Goal: Task Accomplishment & Management: Manage account settings

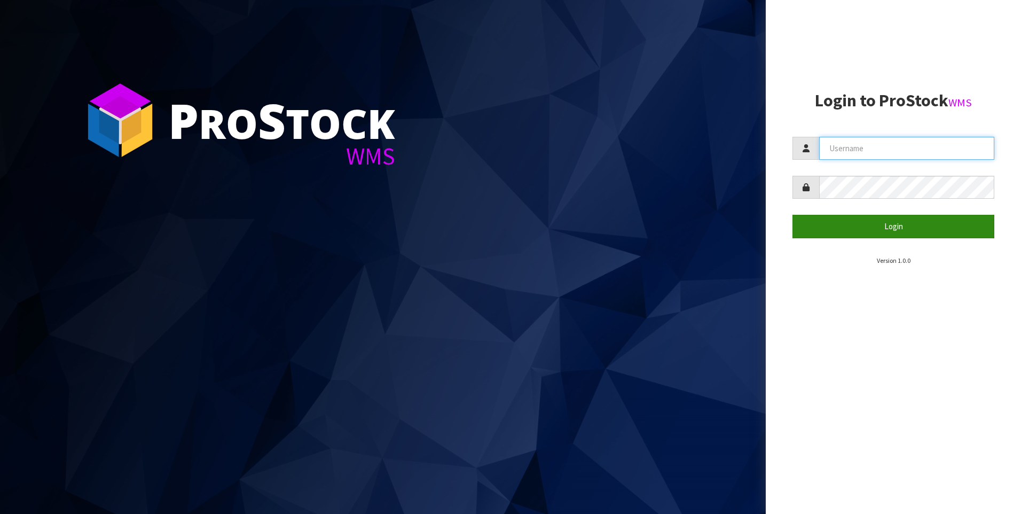
type input "[PERSON_NAME]"
click at [876, 233] on button "Login" at bounding box center [893, 226] width 202 height 23
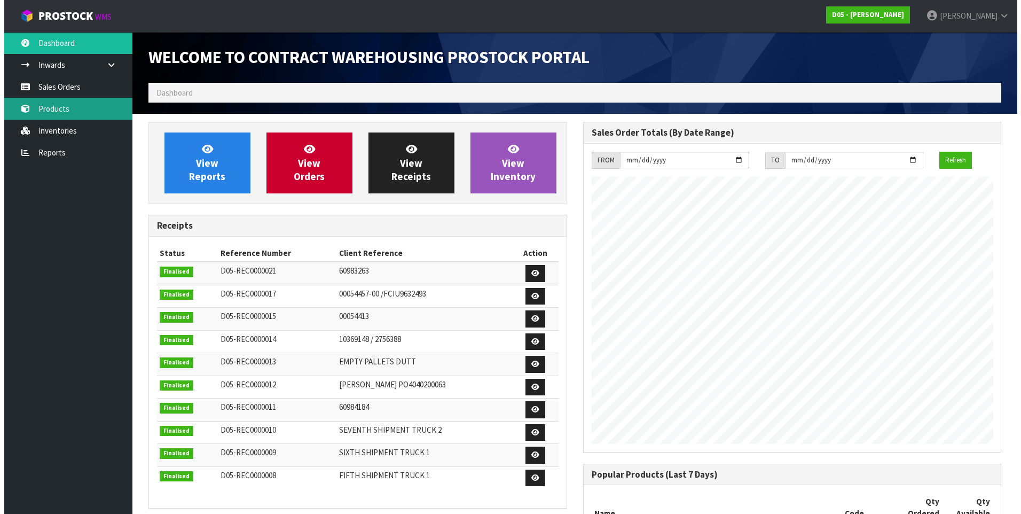
scroll to position [718, 434]
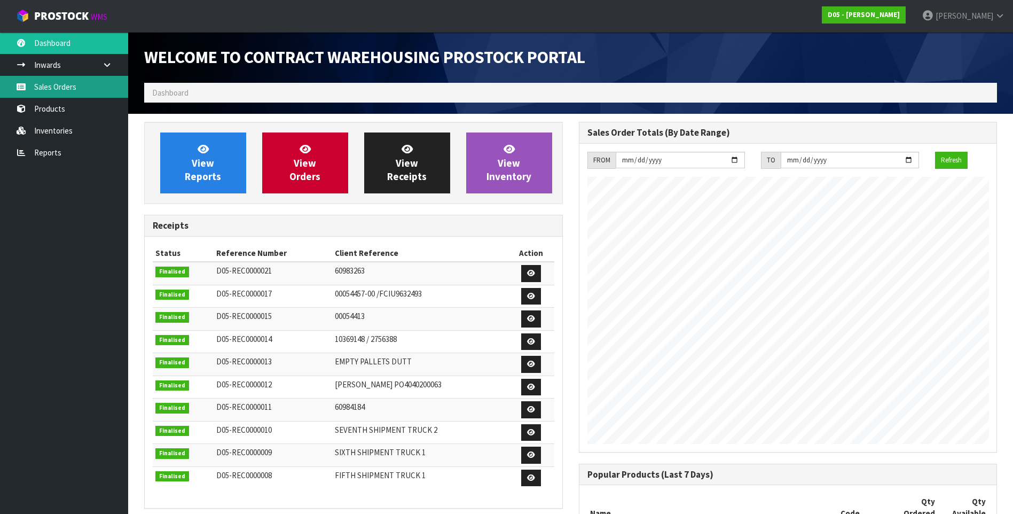
click at [65, 90] on link "Sales Orders" at bounding box center [64, 87] width 128 height 22
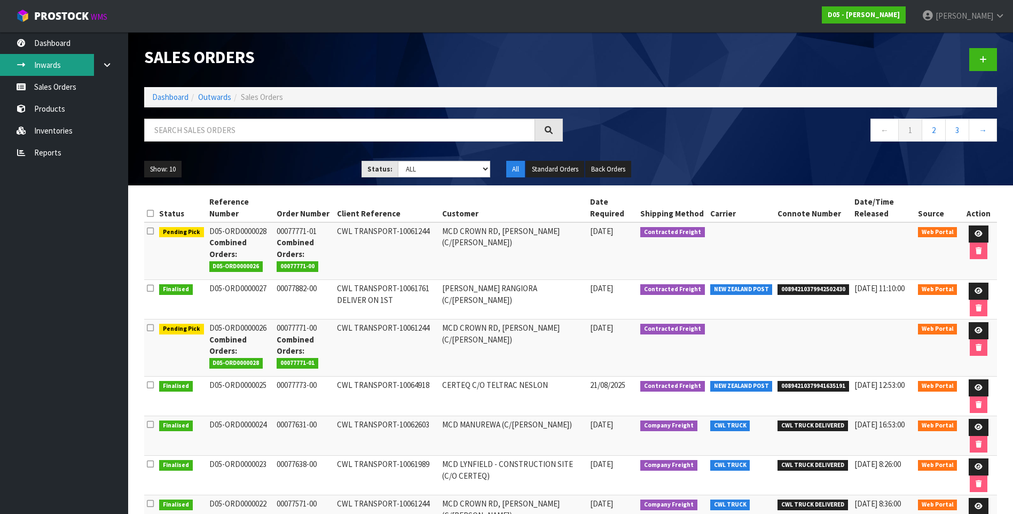
click at [57, 65] on link "Inwards" at bounding box center [64, 65] width 128 height 22
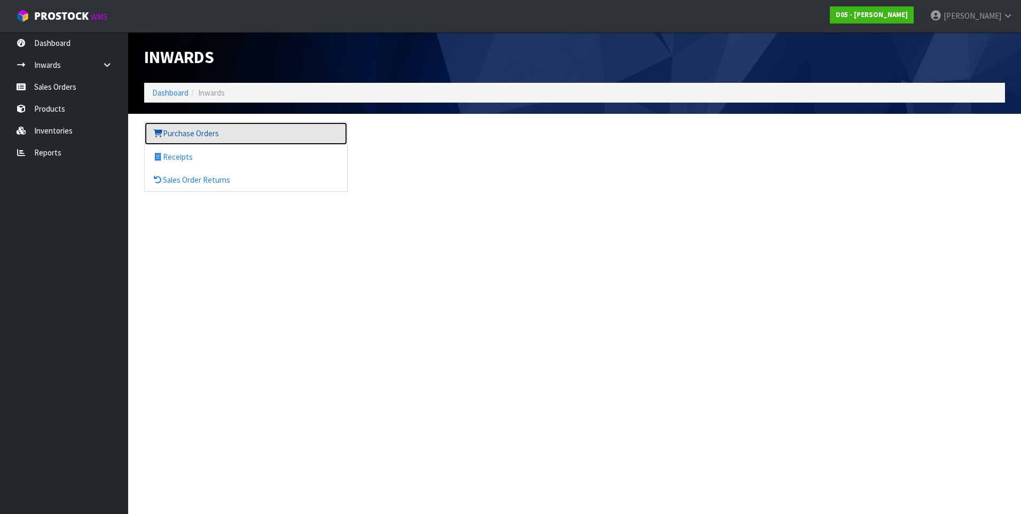
click at [188, 134] on link "Purchase Orders" at bounding box center [246, 133] width 202 height 22
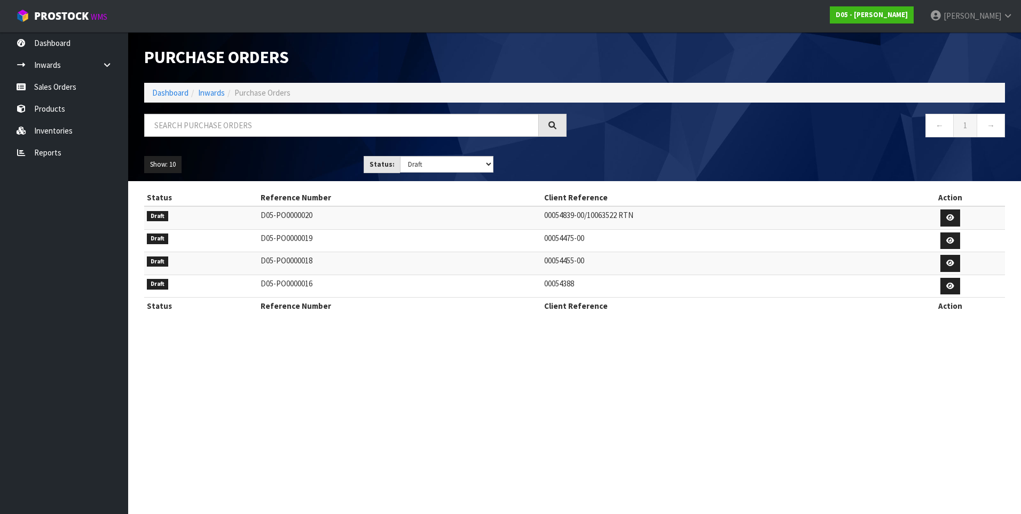
click at [332, 283] on td "D05-PO0000016" at bounding box center [399, 285] width 283 height 23
click at [983, 14] on span "[PERSON_NAME]" at bounding box center [972, 16] width 58 height 10
click at [980, 40] on link "Logout" at bounding box center [978, 42] width 84 height 14
